Goal: Check status: Check status

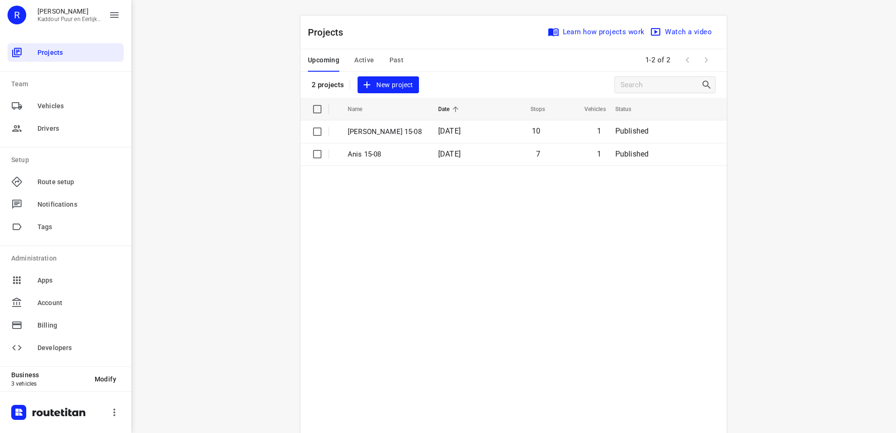
click at [394, 147] on td "Anis 15-08" at bounding box center [384, 154] width 92 height 22
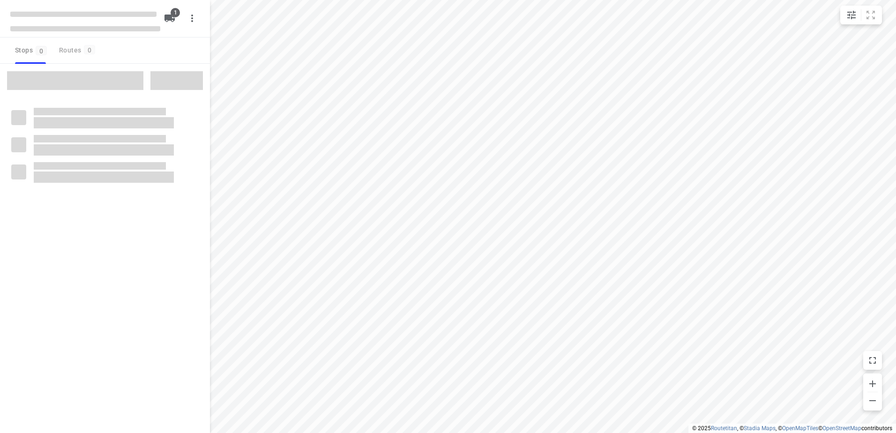
type input "distance"
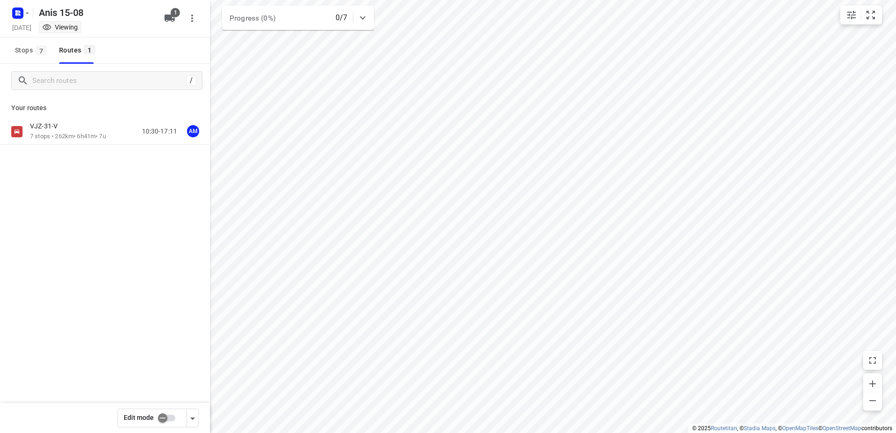
click at [72, 135] on p "7 stops • 262km • 6h41m • 7u" at bounding box center [68, 136] width 76 height 9
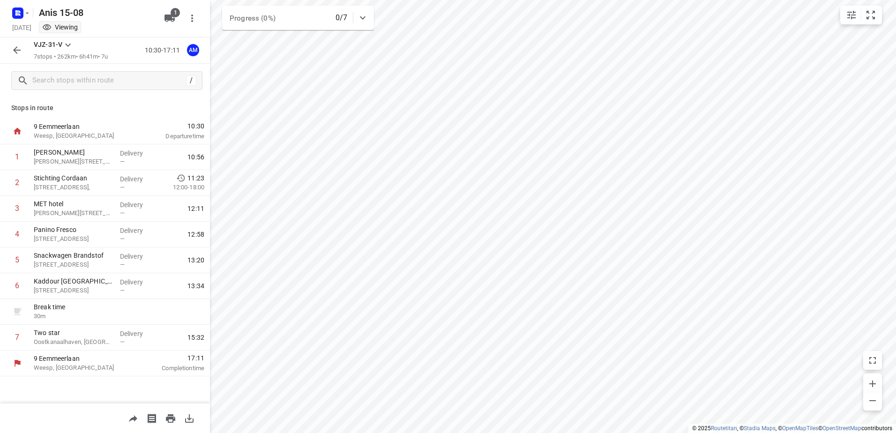
click at [22, 52] on icon "button" at bounding box center [16, 50] width 11 height 11
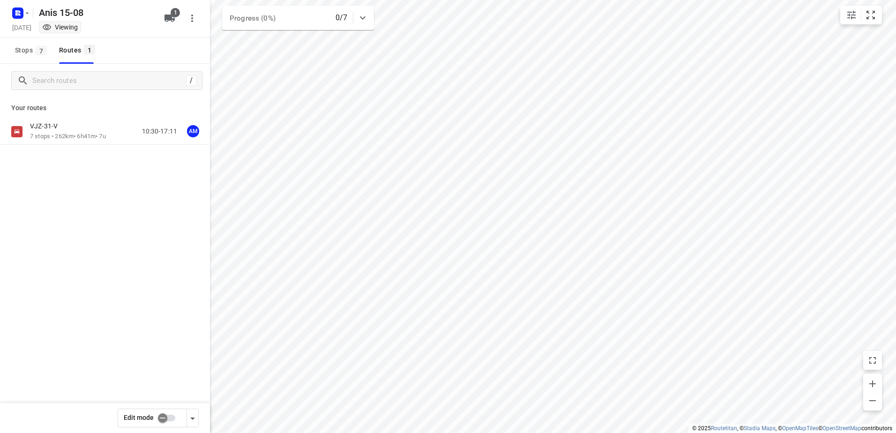
click at [19, 22] on div "[DATE] Viewing" at bounding box center [85, 28] width 150 height 13
click at [22, 10] on rect "button" at bounding box center [17, 12] width 11 height 11
click at [68, 261] on div at bounding box center [448, 216] width 896 height 433
click at [66, 127] on div "VJZ-31-V" at bounding box center [68, 127] width 76 height 10
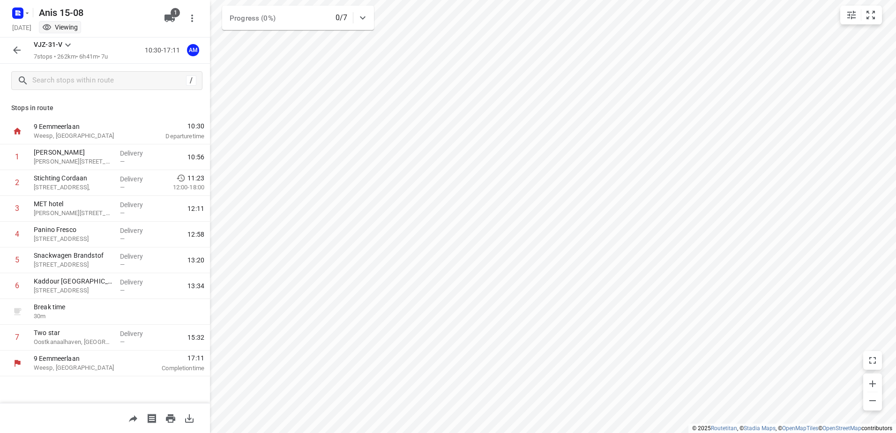
click at [19, 47] on icon "button" at bounding box center [16, 50] width 11 height 11
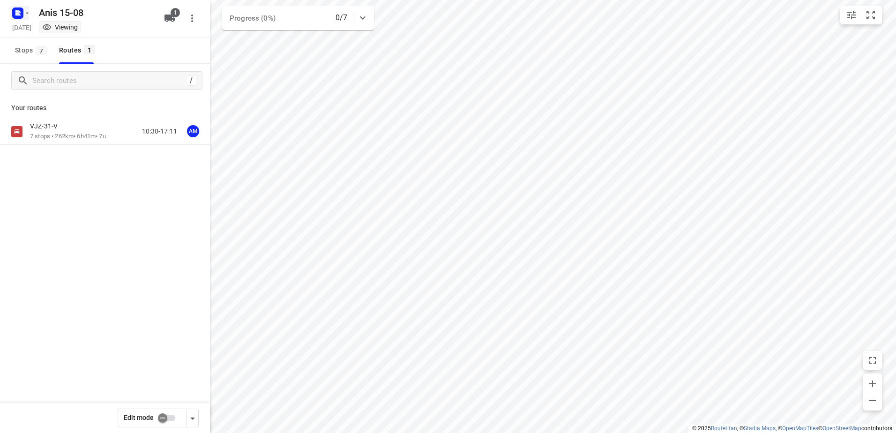
click at [19, 11] on icon "button" at bounding box center [19, 11] width 2 height 2
click at [37, 30] on p "Back to projects" at bounding box center [57, 33] width 52 height 11
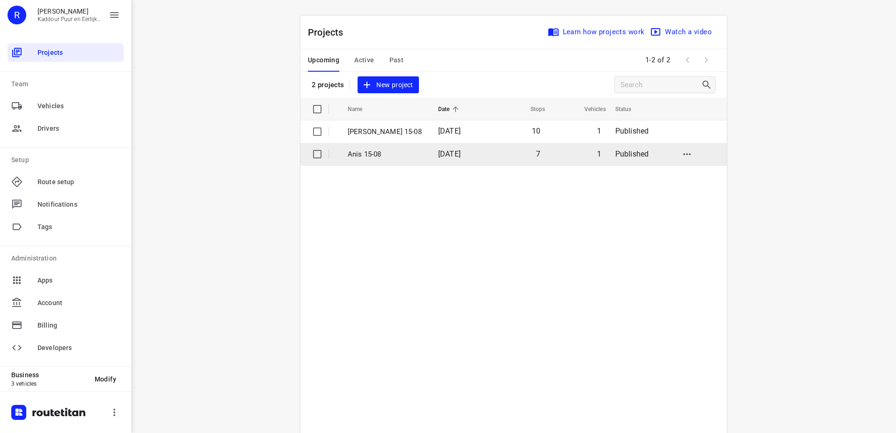
click at [394, 157] on p "Anis 15-08" at bounding box center [386, 154] width 76 height 11
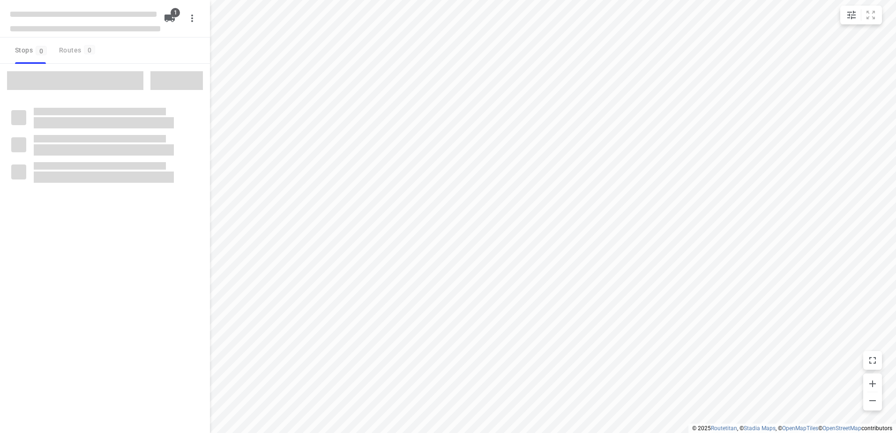
type input "distance"
